Goal: Transaction & Acquisition: Purchase product/service

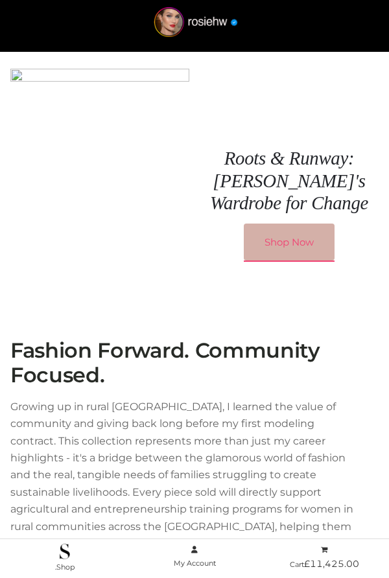
click at [285, 235] on link "Shop Now" at bounding box center [289, 243] width 91 height 38
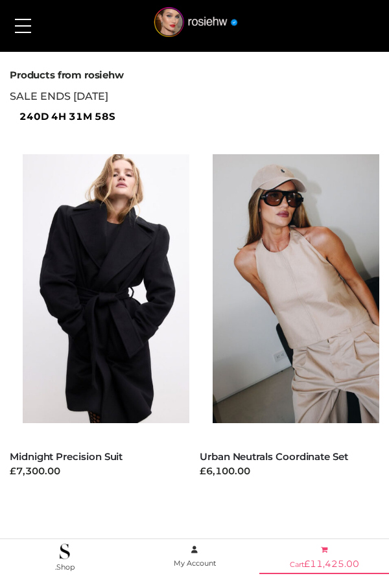
click at [338, 566] on bdi "£ 11,425.00" at bounding box center [331, 564] width 55 height 12
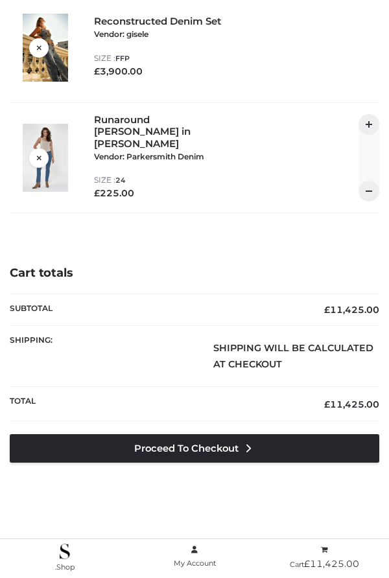
scroll to position [124, 0]
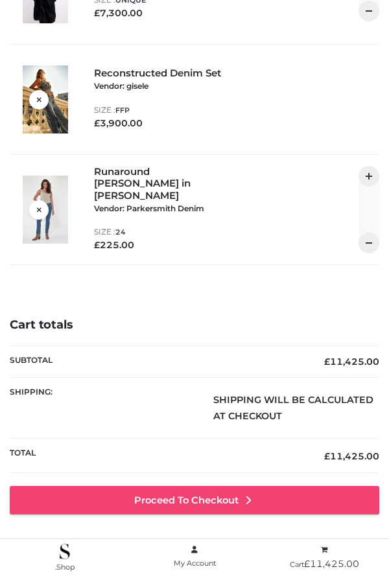
click at [163, 496] on link "Proceed to Checkout" at bounding box center [194, 500] width 369 height 29
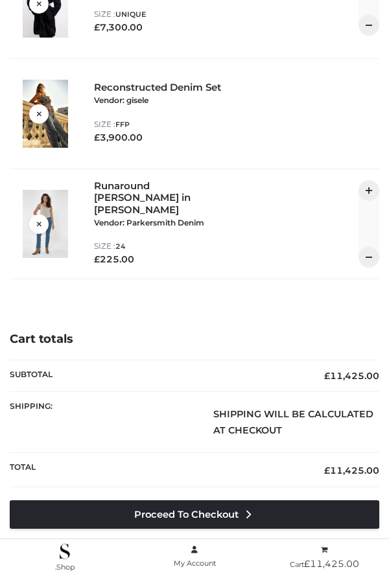
scroll to position [150, 0]
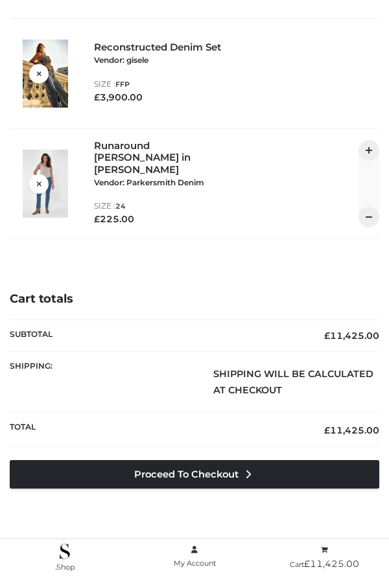
click at [145, 54] on div "Reconstructed Denim Set Vendor: gisele CLOTHING , FFP , TWO PIECE" at bounding box center [159, 59] width 130 height 36
click at [146, 47] on div "Reconstructed Denim Set Vendor: gisele CLOTHING , FFP , TWO PIECE" at bounding box center [159, 59] width 130 height 36
click at [100, 58] on small "Vendor: gisele" at bounding box center [121, 60] width 54 height 10
click at [56, 43] on img at bounding box center [45, 74] width 45 height 68
click at [157, 63] on div "Reconstructed Denim Set Vendor: gisele CLOTHING , FFP , TWO PIECE" at bounding box center [159, 59] width 130 height 36
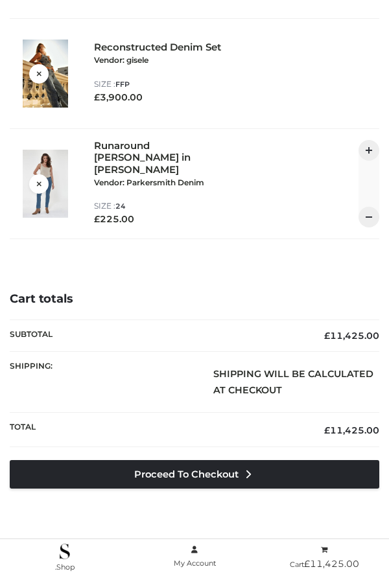
click at [130, 69] on div "Reconstructed Denim Set Vendor: gisele CLOTHING , FFP , TWO PIECE" at bounding box center [159, 59] width 130 height 36
click at [126, 63] on small "Vendor: gisele" at bounding box center [121, 60] width 54 height 10
click at [115, 99] on bdi "£ 3,900.00" at bounding box center [118, 97] width 49 height 12
click at [130, 52] on div "Reconstructed Denim Set Vendor: gisele CLOTHING , FFP , TWO PIECE" at bounding box center [159, 59] width 130 height 36
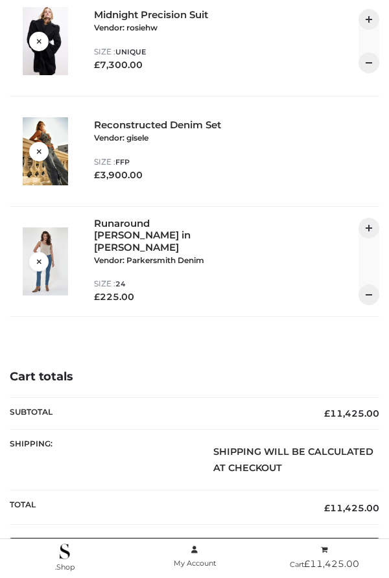
scroll to position [0, 0]
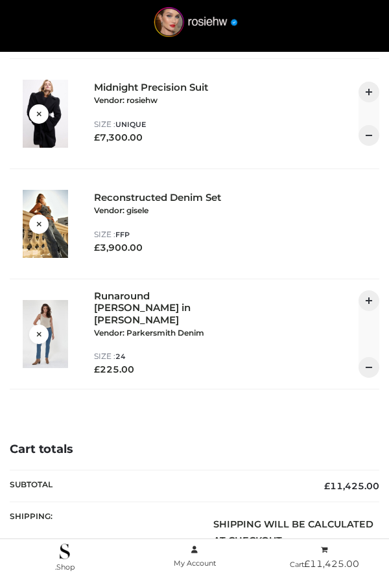
click at [129, 95] on div "Midnight Precision Suit Vendor: rosiehw CLOTHING , FFP , TWO PIECE" at bounding box center [159, 100] width 130 height 36
click at [134, 86] on div "Midnight Precision Suit Vendor: rosiehw CLOTHING , FFP , TWO PIECE" at bounding box center [159, 100] width 130 height 36
click at [111, 313] on div "Runaround Sue in Jagger Vendor: Parkersmith Denim BOTTOMS , CLOTHING , PARKERSM…" at bounding box center [159, 320] width 130 height 61
click at [113, 310] on div "Runaround Sue in Jagger Vendor: Parkersmith Denim BOTTOMS , CLOTHING , PARKERSM…" at bounding box center [159, 320] width 130 height 61
click at [107, 326] on div "Runaround Sue in Jagger Vendor: Parkersmith Denim BOTTOMS , CLOTHING , PARKERSM…" at bounding box center [159, 320] width 130 height 61
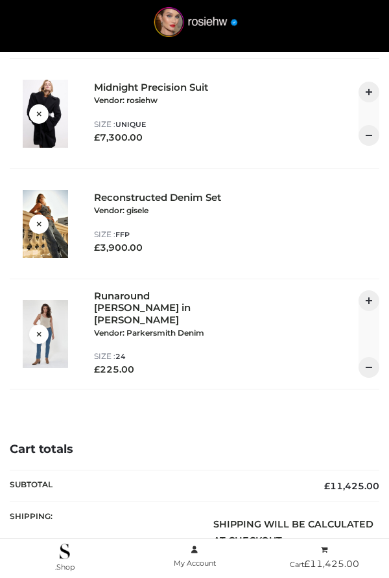
click at [127, 314] on div "Runaround Sue in Jagger Vendor: Parkersmith Denim BOTTOMS , CLOTHING , PARKERSM…" at bounding box center [159, 320] width 130 height 61
click at [203, 19] on img at bounding box center [195, 25] width 113 height 36
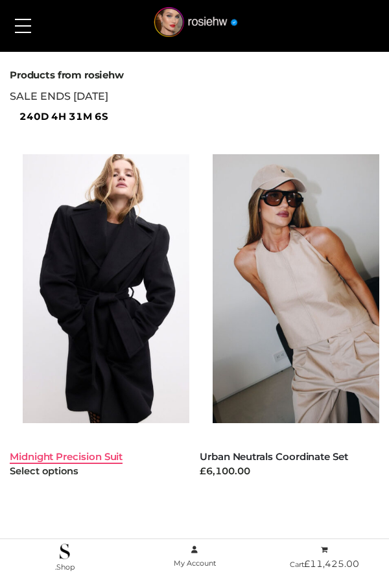
click at [90, 453] on link "Midnight Precision Suit" at bounding box center [66, 456] width 113 height 12
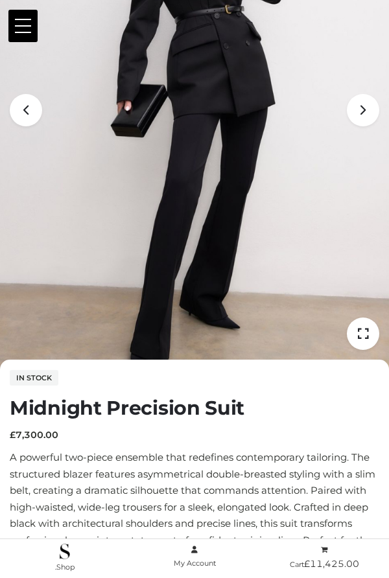
scroll to position [189, 0]
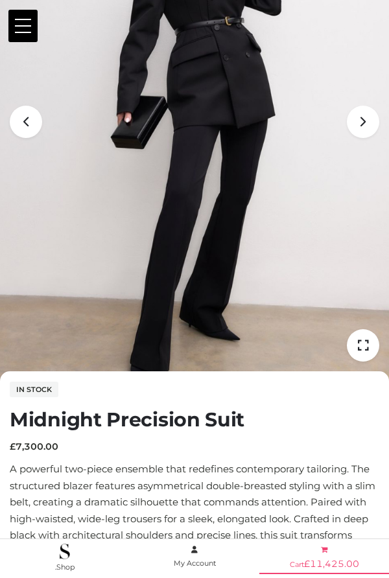
click at [325, 546] on icon at bounding box center [324, 549] width 6 height 7
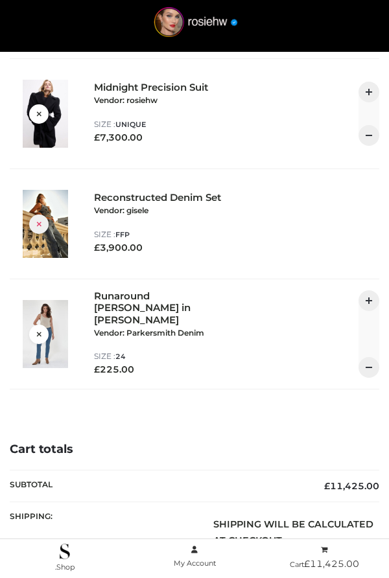
click at [38, 223] on icon at bounding box center [39, 223] width 5 height 10
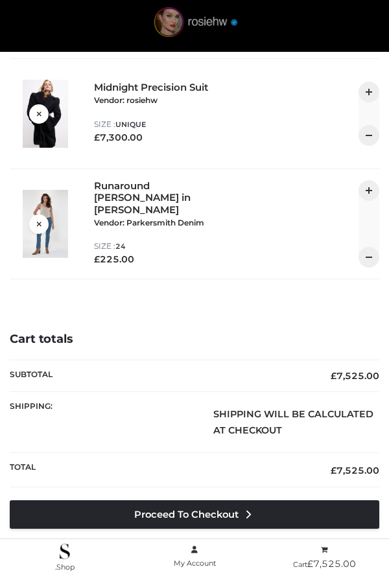
click at [200, 29] on img at bounding box center [195, 25] width 113 height 36
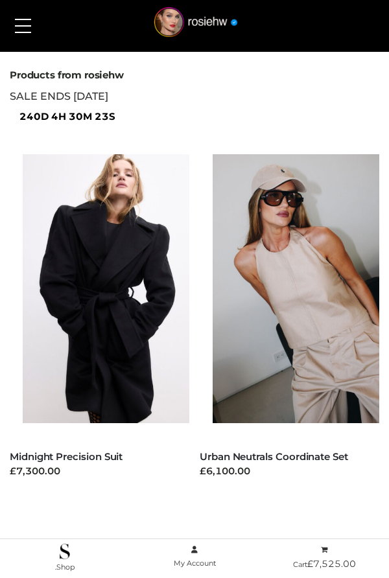
click at [17, 27] on button at bounding box center [22, 26] width 29 height 32
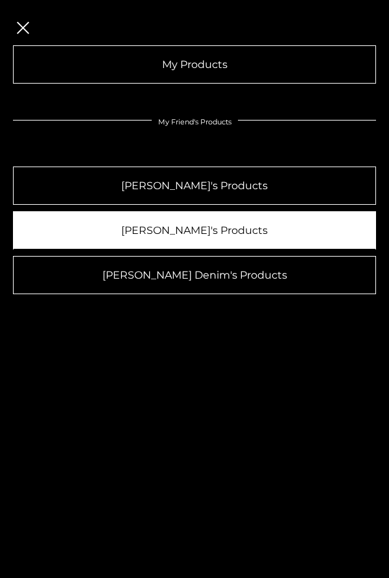
click at [127, 227] on link "[PERSON_NAME]'s Products" at bounding box center [194, 230] width 363 height 38
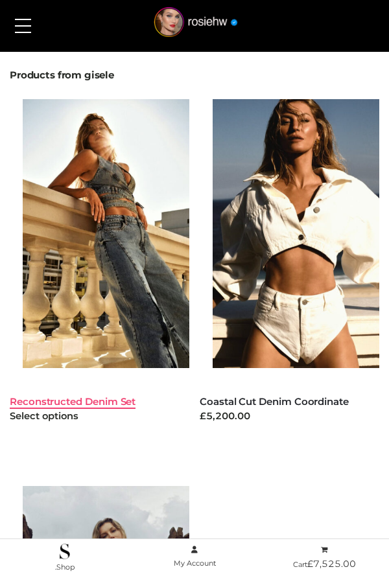
click at [107, 399] on link "Reconstructed Denim Set" at bounding box center [73, 401] width 126 height 12
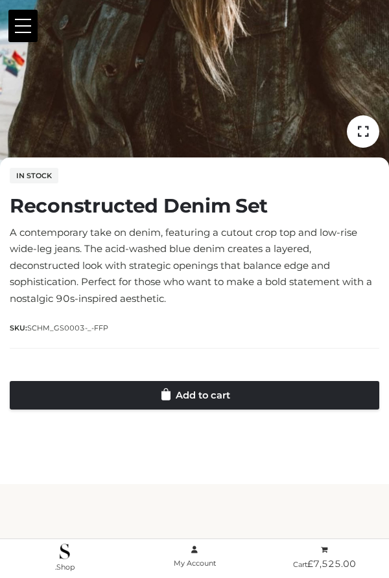
scroll to position [404, 0]
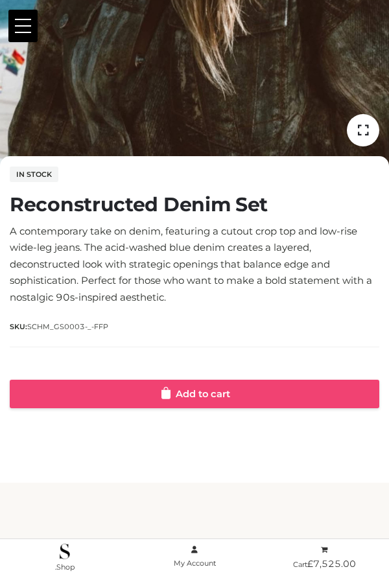
click at [197, 388] on link "Add to cart" at bounding box center [194, 394] width 369 height 29
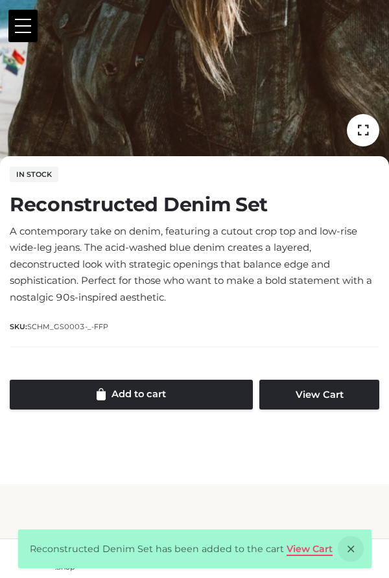
click at [288, 548] on link "View Cart" at bounding box center [309, 549] width 46 height 12
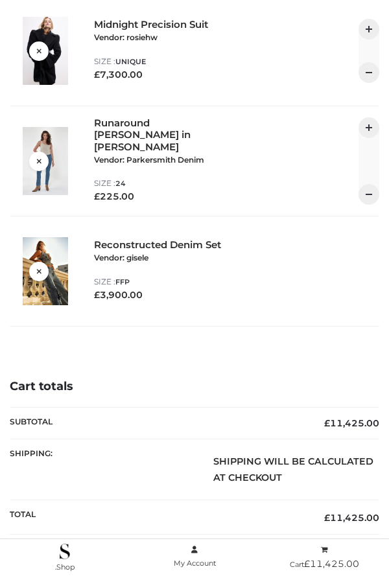
scroll to position [60, 0]
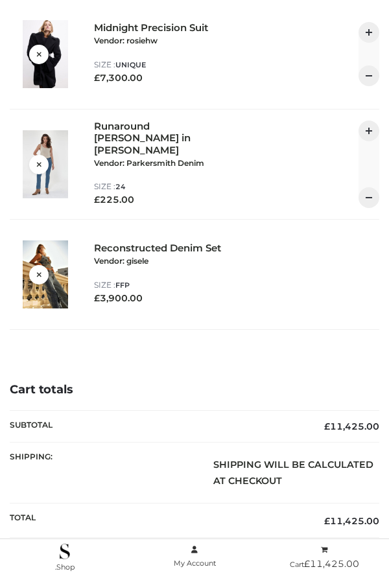
click at [34, 164] on div at bounding box center [38, 164] width 19 height 19
click at [39, 161] on icon at bounding box center [39, 164] width 5 height 10
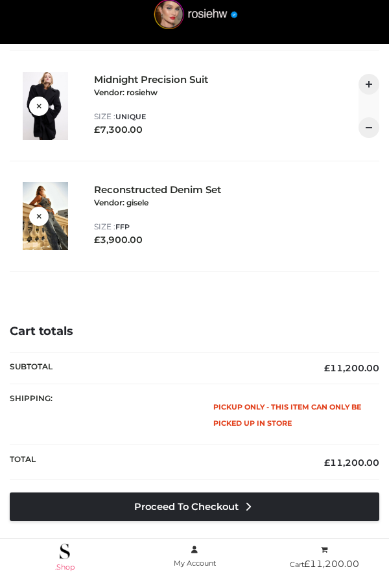
scroll to position [21, 0]
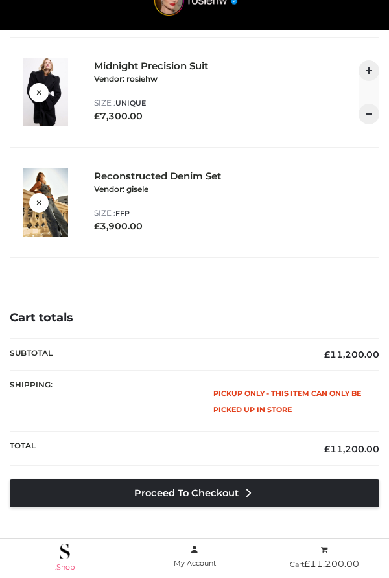
click at [62, 562] on link ".Shop" at bounding box center [65, 558] width 130 height 31
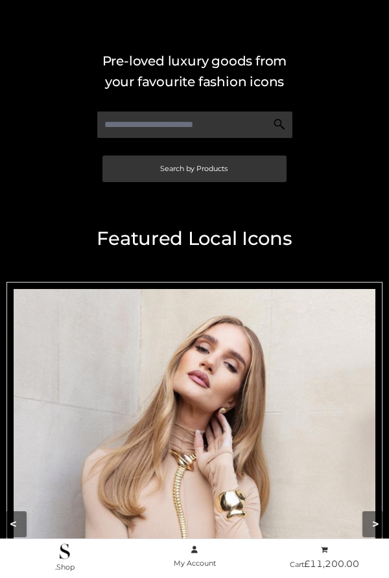
scroll to position [69, 0]
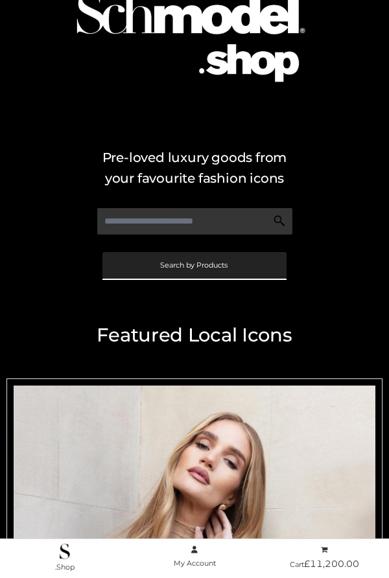
click at [215, 269] on link "Search by Products" at bounding box center [194, 265] width 184 height 27
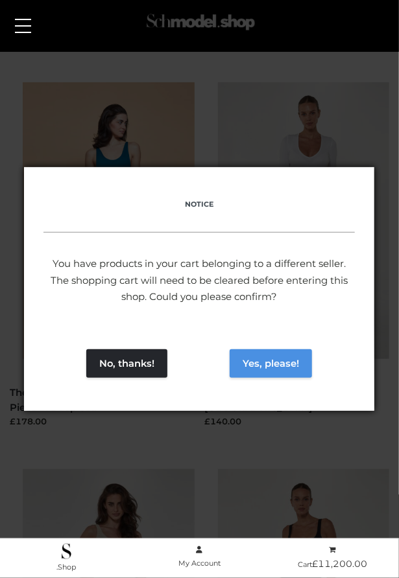
click at [261, 360] on button "Yes, please!" at bounding box center [270, 363] width 82 height 29
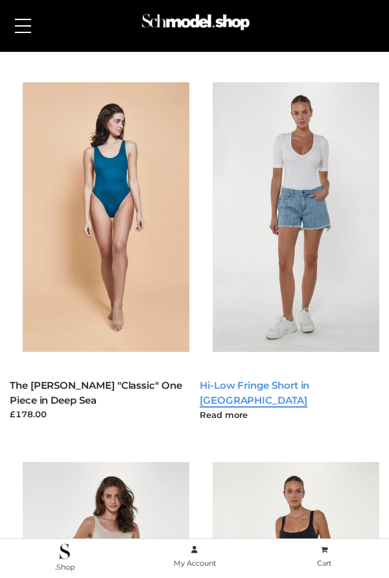
click at [309, 388] on link "Hi-Low Fringe Short in Anchor" at bounding box center [255, 392] width 110 height 27
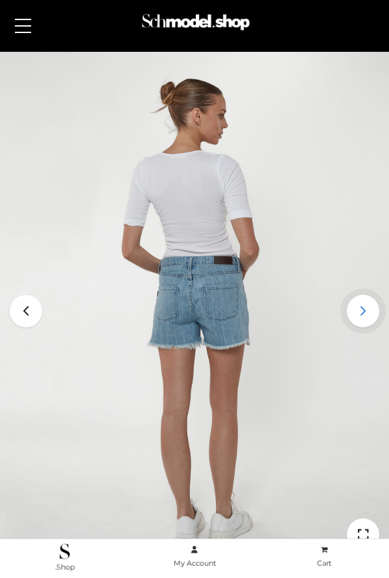
click at [367, 304] on icon at bounding box center [363, 311] width 32 height 32
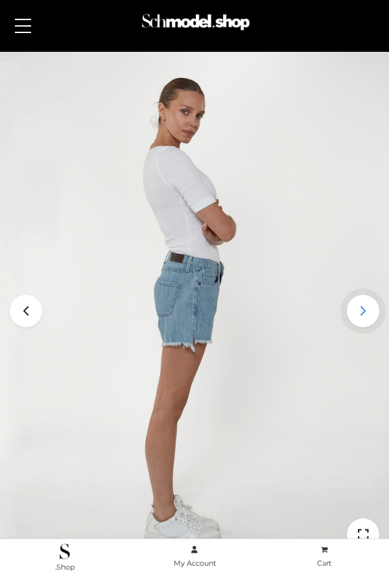
click at [367, 304] on icon at bounding box center [363, 311] width 32 height 32
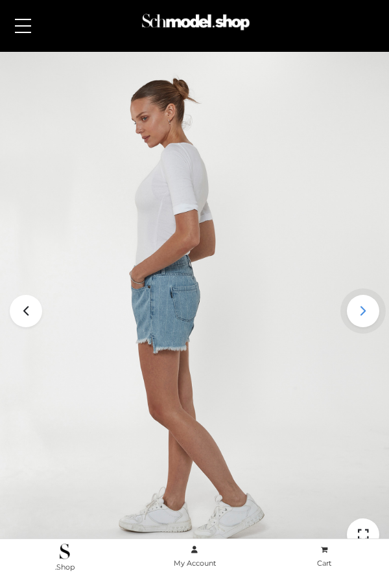
click at [367, 304] on icon at bounding box center [363, 311] width 32 height 32
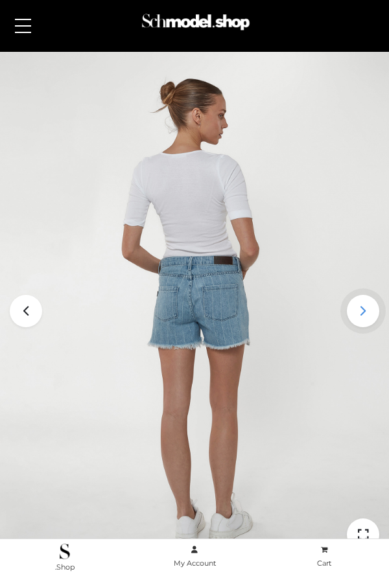
click at [367, 304] on icon at bounding box center [363, 311] width 32 height 32
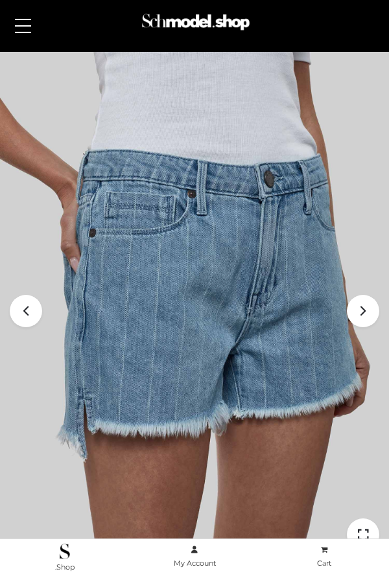
click at [21, 19] on span at bounding box center [23, 19] width 16 height 1
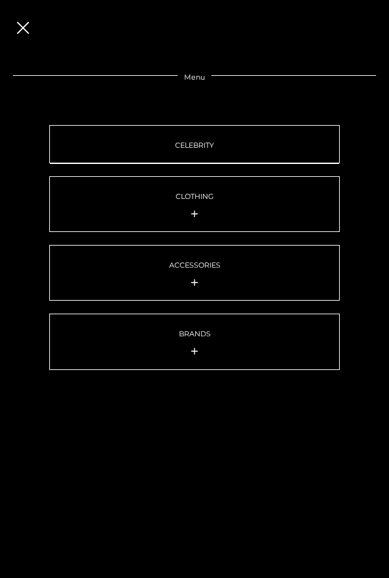
click at [178, 135] on link "CELEBRITY" at bounding box center [194, 144] width 290 height 38
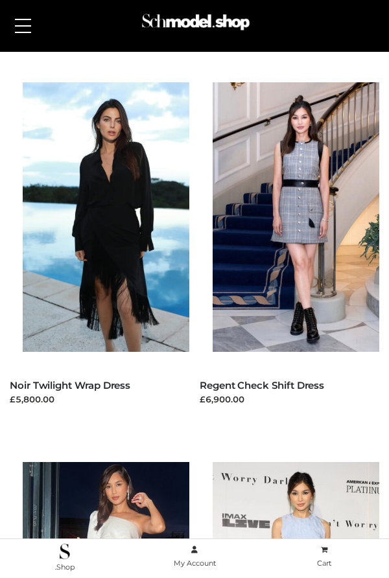
click at [16, 24] on button at bounding box center [22, 26] width 29 height 32
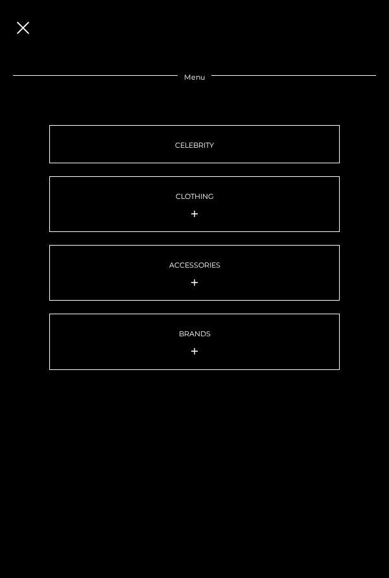
click at [30, 28] on button at bounding box center [22, 26] width 29 height 32
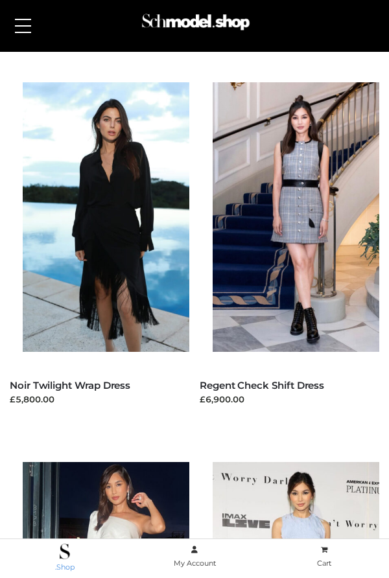
click at [72, 552] on span at bounding box center [65, 552] width 128 height 16
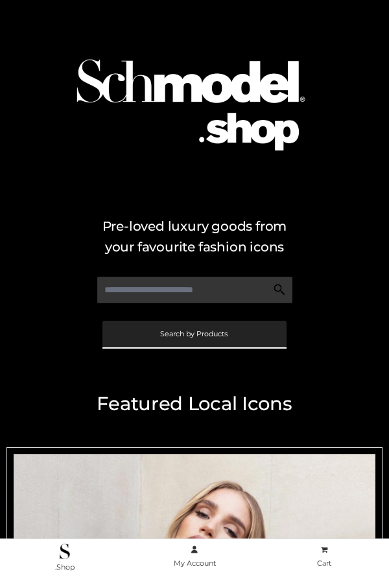
click at [211, 332] on span "Search by Products" at bounding box center [193, 334] width 67 height 7
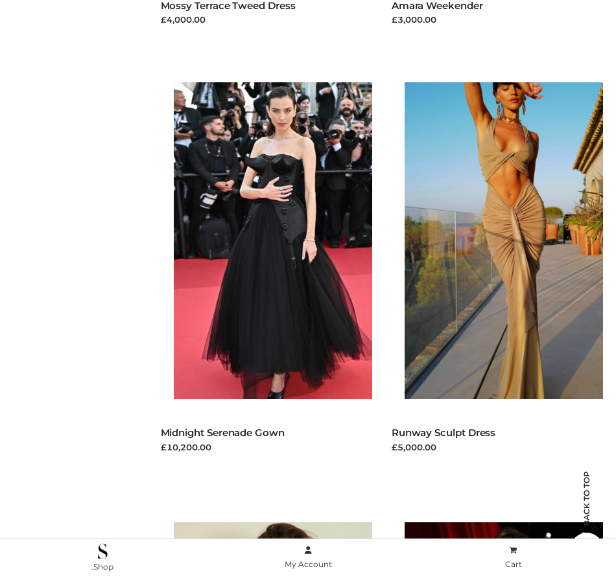
scroll to position [2170, 0]
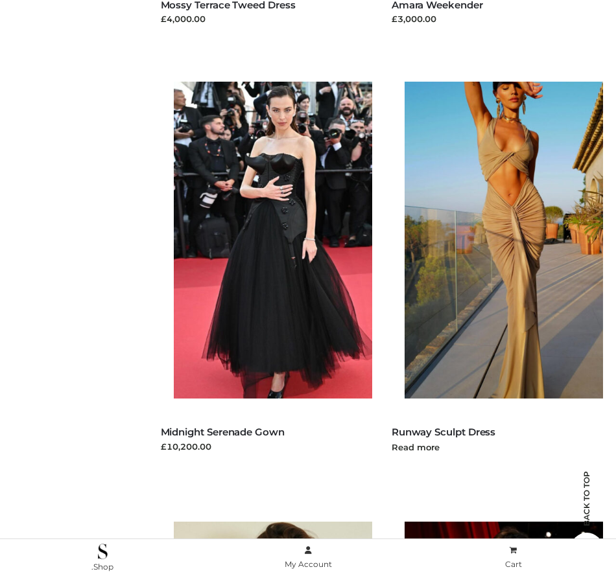
click at [388, 310] on img at bounding box center [509, 240] width 211 height 317
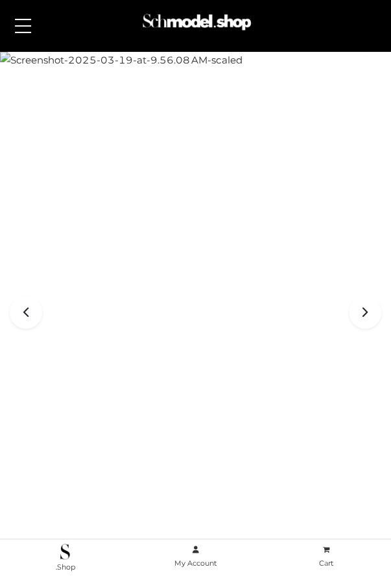
click at [24, 23] on button at bounding box center [22, 26] width 29 height 32
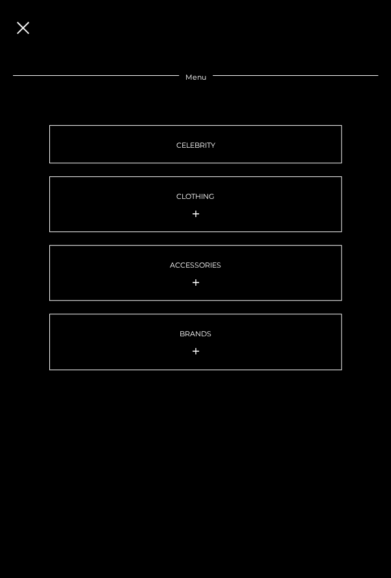
click at [24, 23] on button at bounding box center [22, 26] width 29 height 32
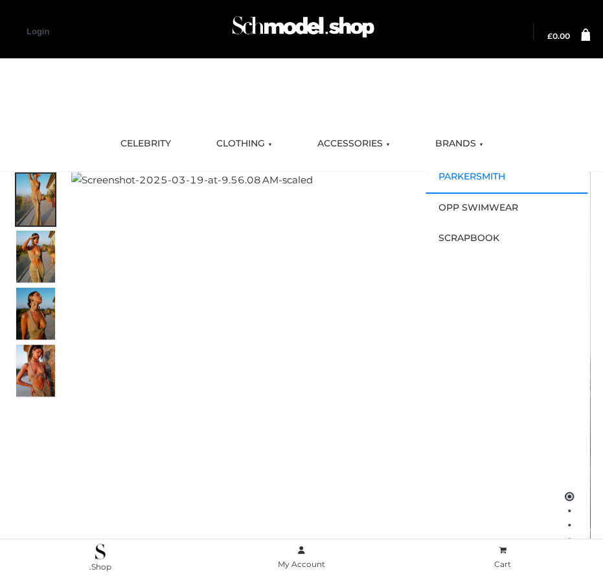
click at [462, 173] on link "PARKERSMITH" at bounding box center [507, 176] width 162 height 31
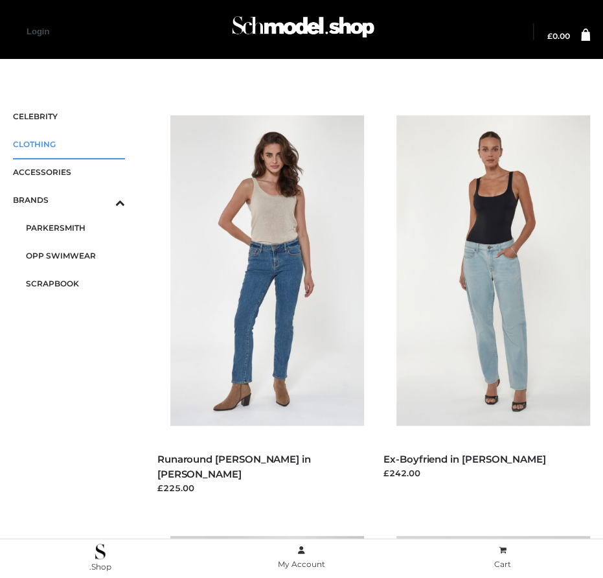
click at [36, 146] on span "CLOTHING" at bounding box center [69, 144] width 112 height 15
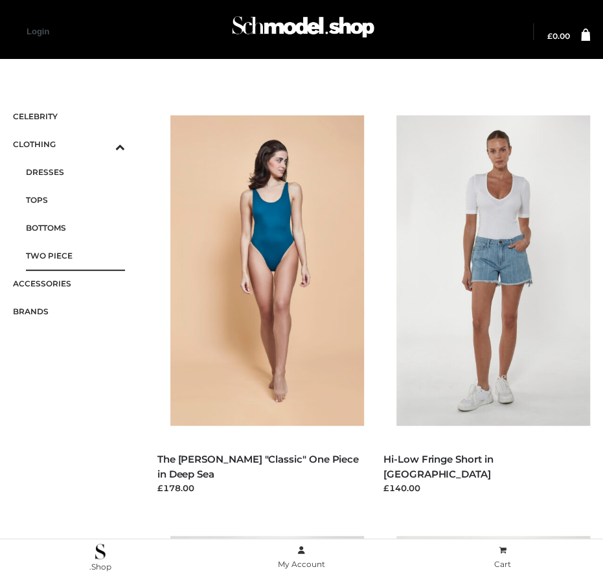
click at [47, 249] on span "TWO PIECE" at bounding box center [75, 255] width 99 height 15
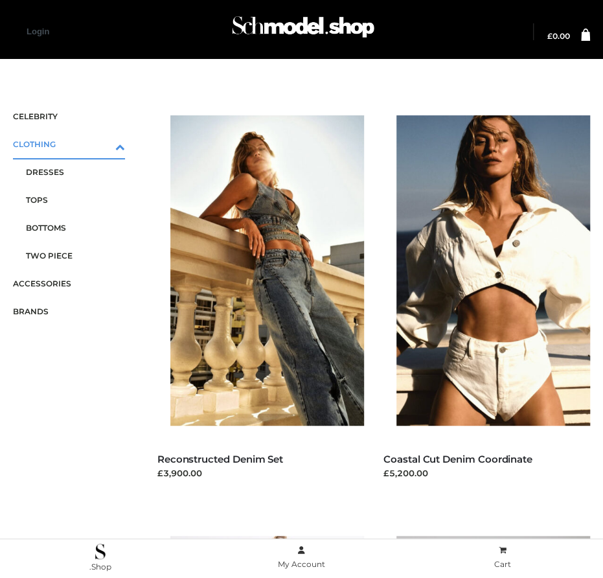
click at [121, 146] on icon "Toggle Submenu" at bounding box center [52, 146] width 145 height 15
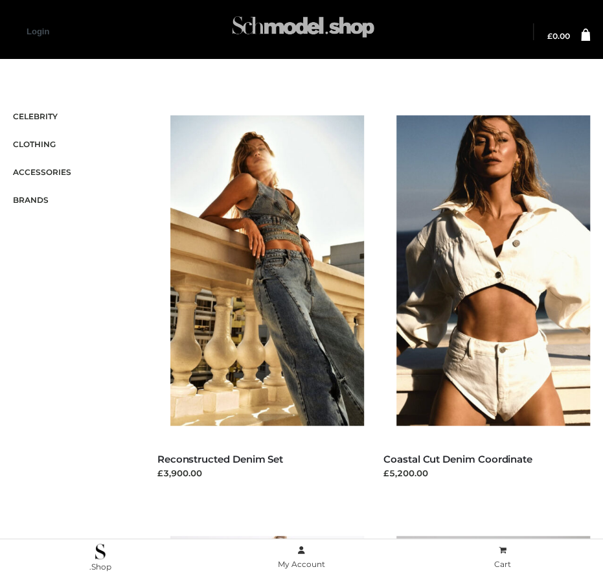
click at [321, 24] on img at bounding box center [303, 30] width 149 height 46
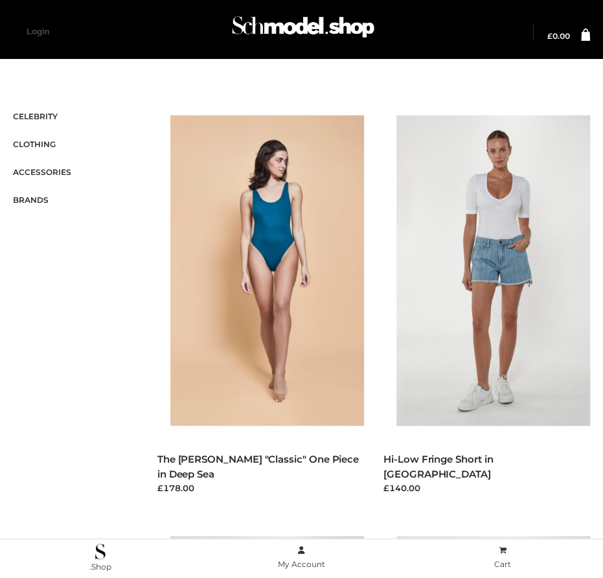
click at [41, 30] on link "Login" at bounding box center [38, 32] width 23 height 10
click at [587, 38] on icon at bounding box center [585, 35] width 9 height 12
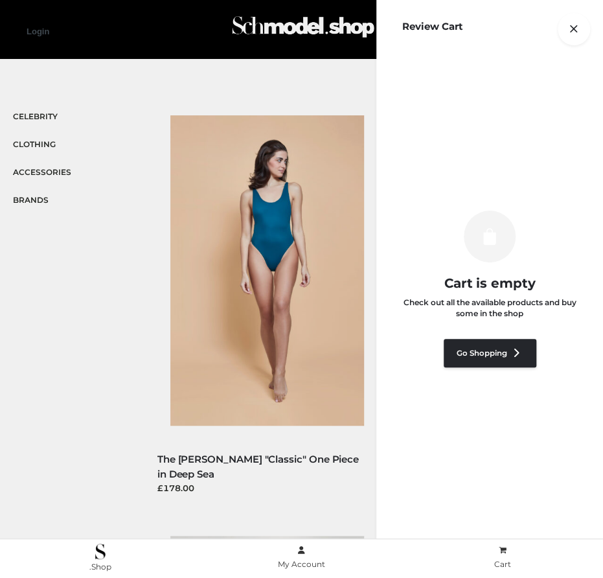
click at [587, 38] on icon at bounding box center [574, 29] width 32 height 32
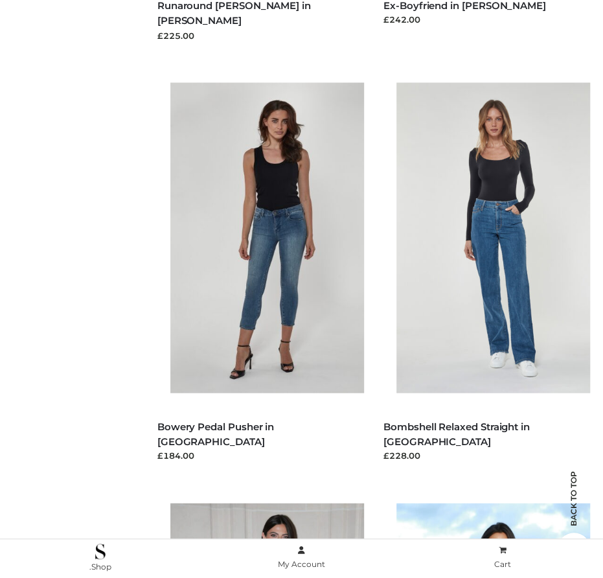
scroll to position [873, 0]
click at [501, 238] on img at bounding box center [500, 238] width 207 height 310
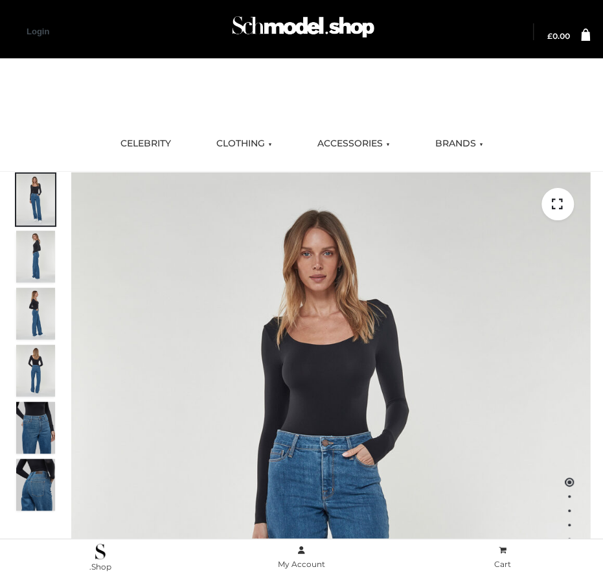
click at [40, 32] on link "Login" at bounding box center [38, 32] width 23 height 10
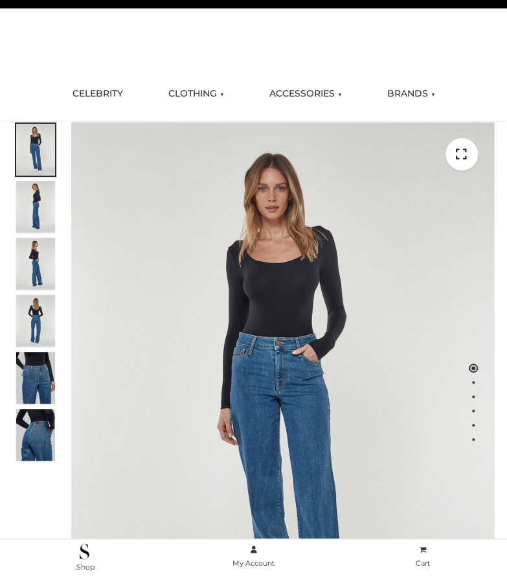
scroll to position [48, 0]
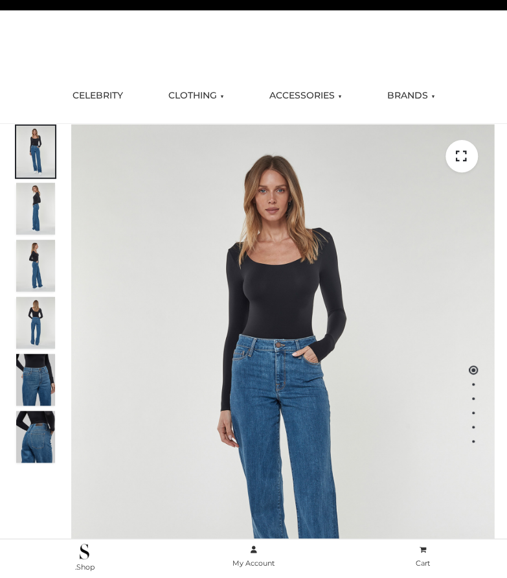
click at [246, 62] on div at bounding box center [253, 39] width 507 height 58
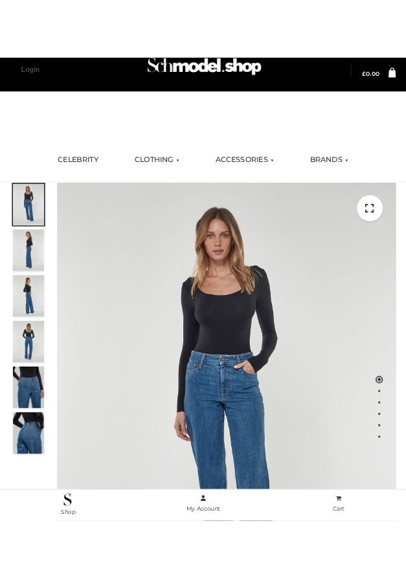
scroll to position [0, 0]
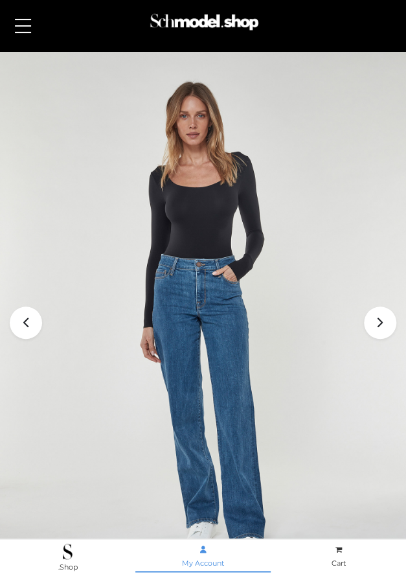
click at [211, 563] on span "My Account" at bounding box center [203, 563] width 42 height 9
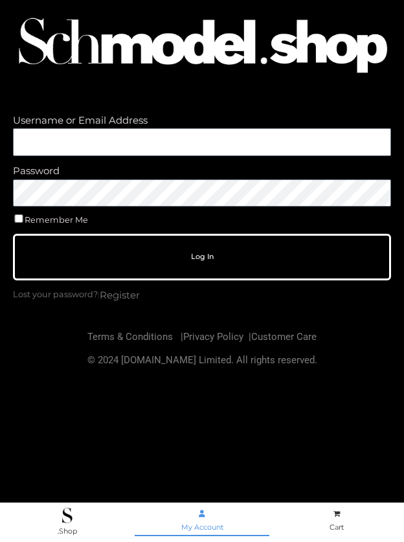
click at [205, 522] on link "My Account" at bounding box center [202, 521] width 135 height 28
click at [264, 147] on input "Username or Email Address" at bounding box center [202, 142] width 378 height 28
click at [71, 514] on img at bounding box center [67, 516] width 10 height 16
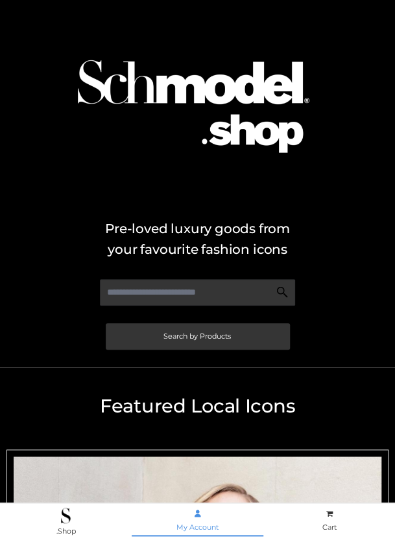
click at [200, 511] on icon at bounding box center [197, 514] width 6 height 7
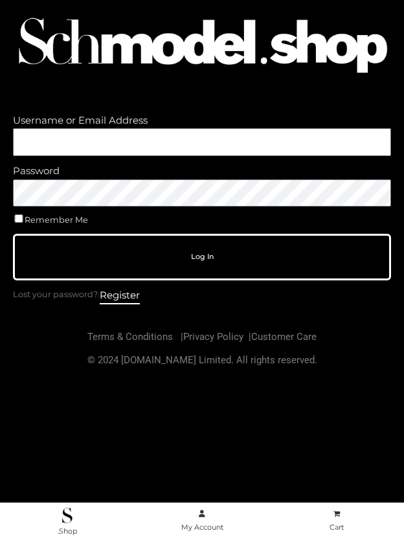
click at [119, 290] on link "Register" at bounding box center [120, 295] width 40 height 17
click at [80, 299] on link "Lost your password?" at bounding box center [55, 295] width 85 height 14
click at [122, 293] on link "Register" at bounding box center [120, 295] width 40 height 17
click at [331, 517] on span at bounding box center [337, 514] width 134 height 12
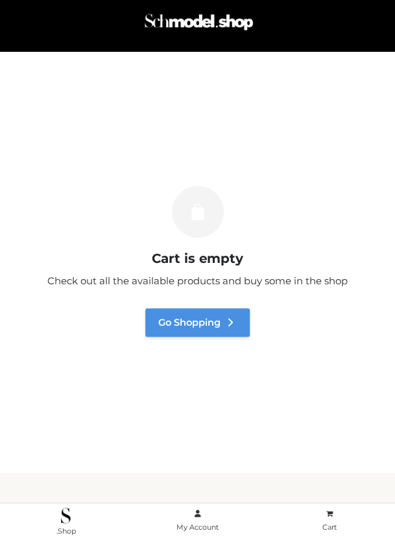
click at [200, 329] on link "Go Shopping" at bounding box center [197, 322] width 104 height 29
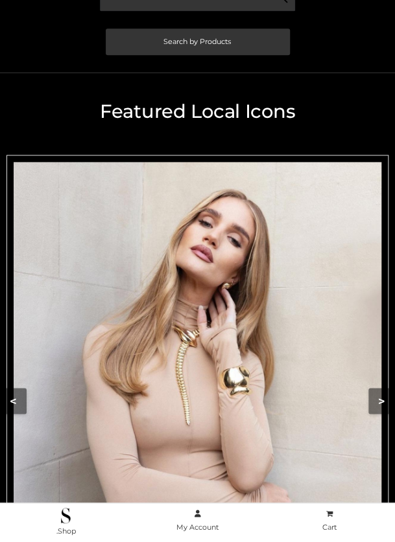
scroll to position [279, 0]
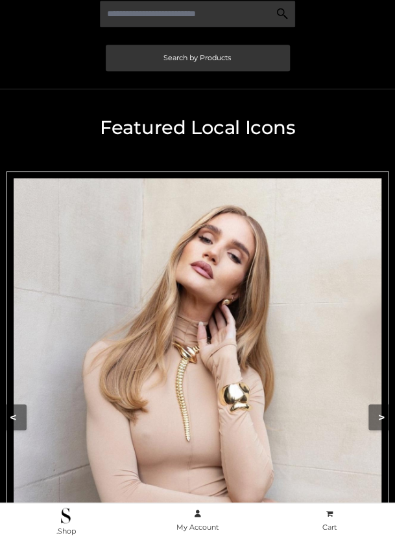
click at [200, 329] on img "Carousel Navigation" at bounding box center [197, 408] width 367 height 460
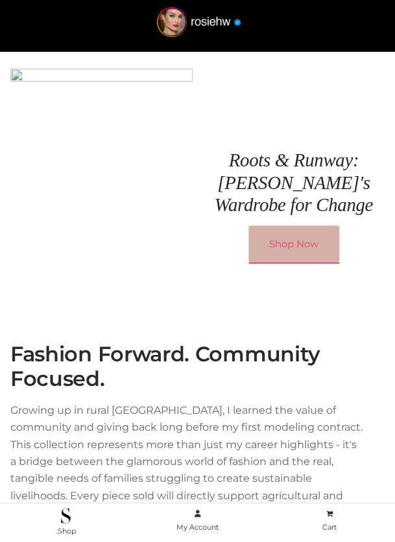
click at [303, 253] on link "Shop Now" at bounding box center [293, 245] width 91 height 38
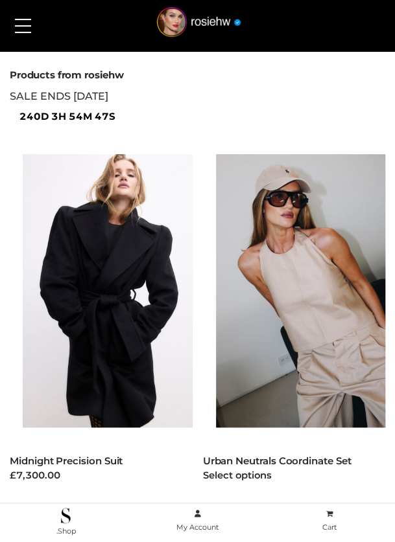
click at [292, 365] on img at bounding box center [307, 290] width 183 height 273
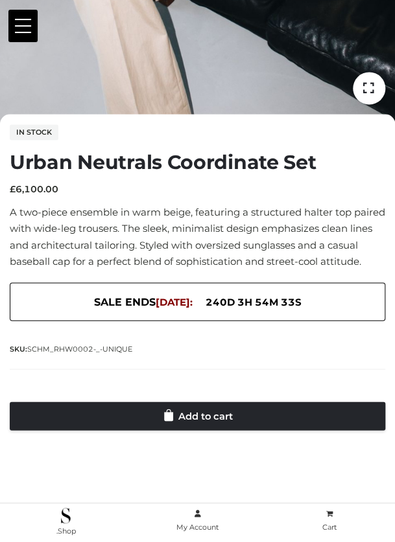
scroll to position [453, 0]
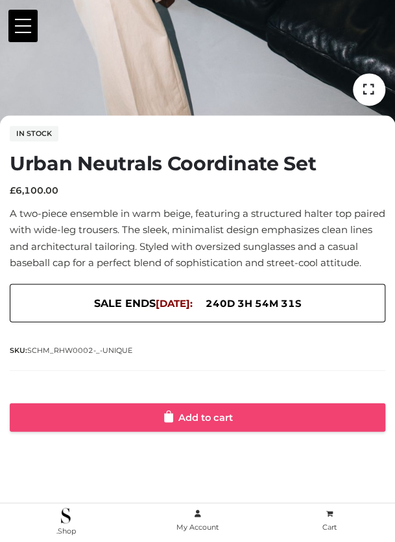
click at [270, 425] on link "Add to cart" at bounding box center [197, 417] width 375 height 29
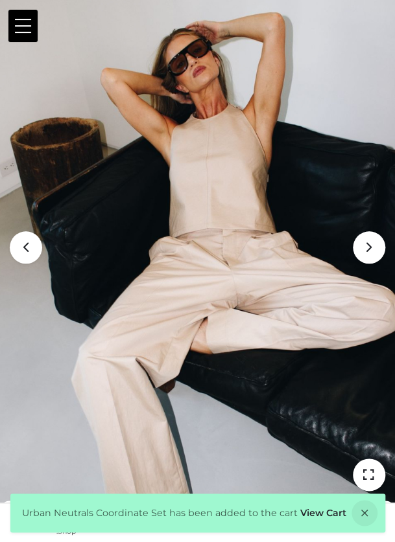
scroll to position [61, 0]
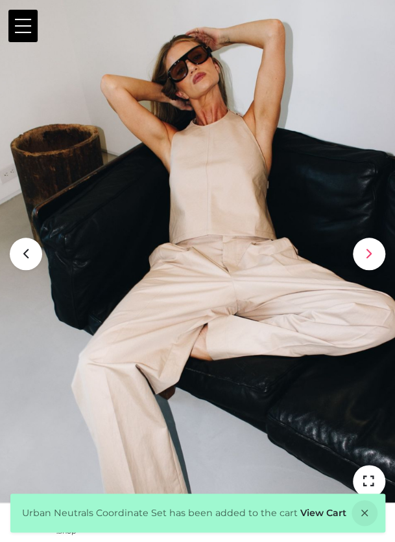
click at [377, 259] on icon at bounding box center [369, 254] width 32 height 32
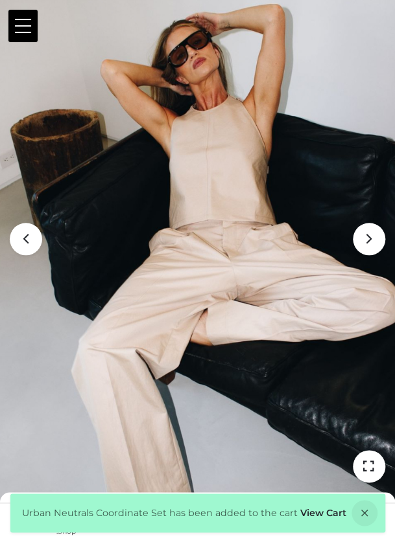
scroll to position [75, 0]
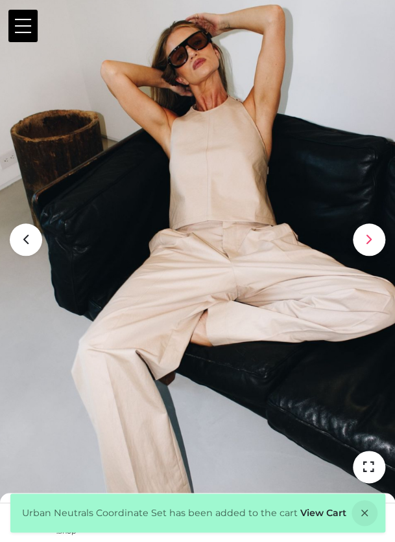
click at [373, 242] on icon at bounding box center [369, 240] width 32 height 32
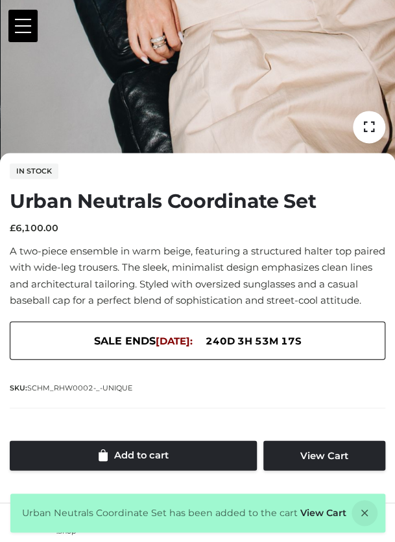
scroll to position [416, 0]
